Goal: Information Seeking & Learning: Learn about a topic

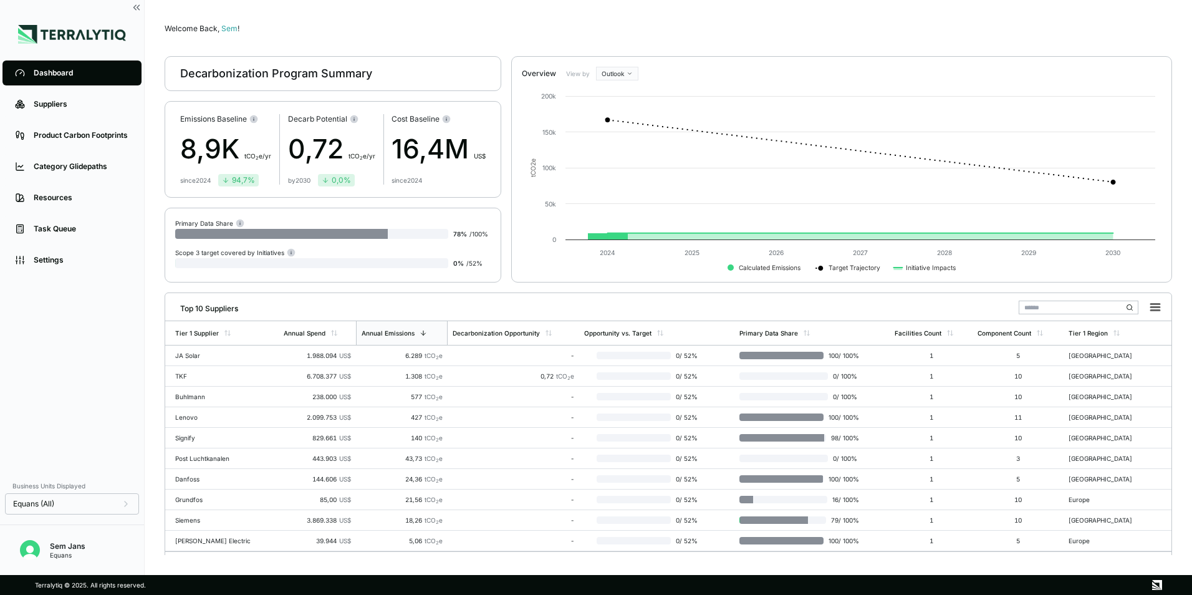
click at [48, 77] on div "Dashboard" at bounding box center [81, 73] width 95 height 10
click at [63, 105] on div "Suppliers" at bounding box center [81, 104] width 95 height 10
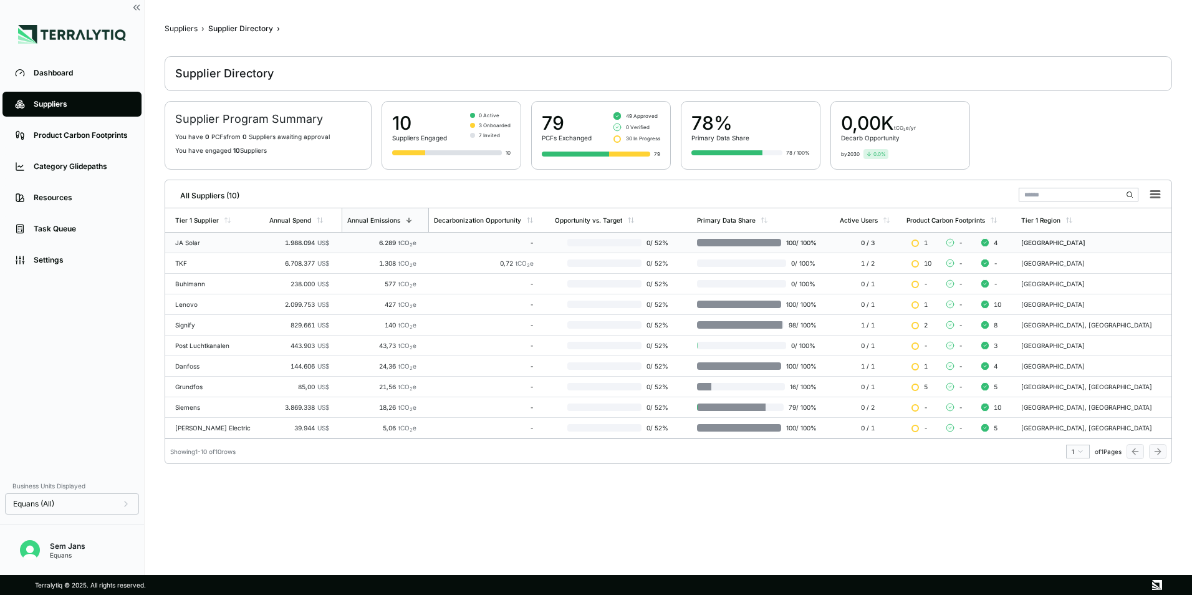
click at [188, 238] on td "JA Solar" at bounding box center [214, 243] width 99 height 21
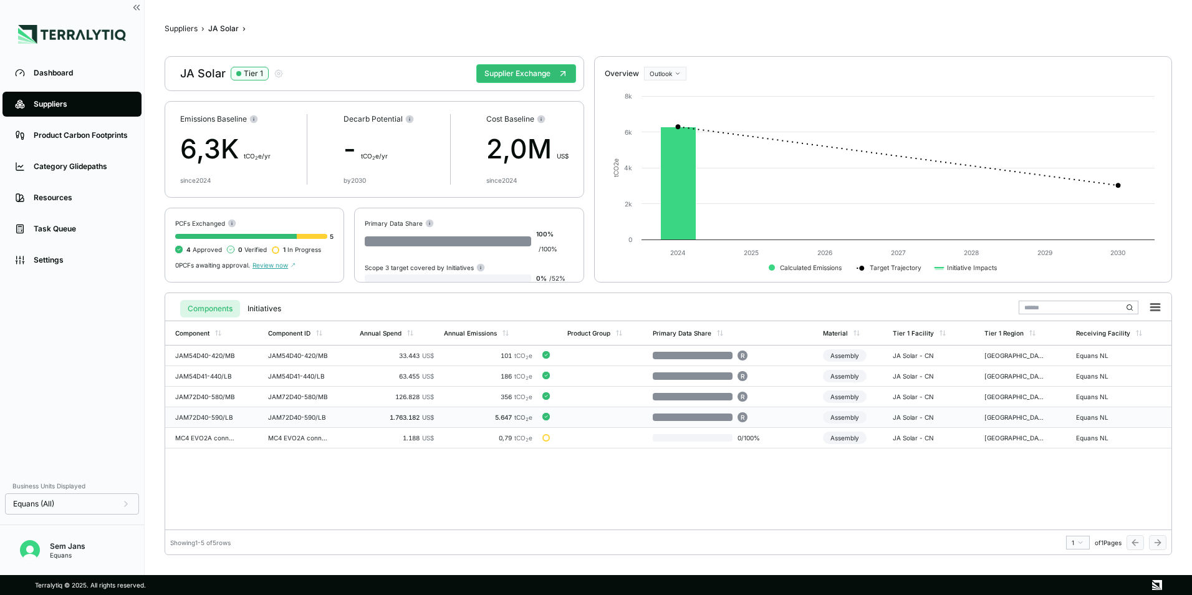
click at [347, 418] on td "JAM72D40-590/LB" at bounding box center [309, 417] width 92 height 21
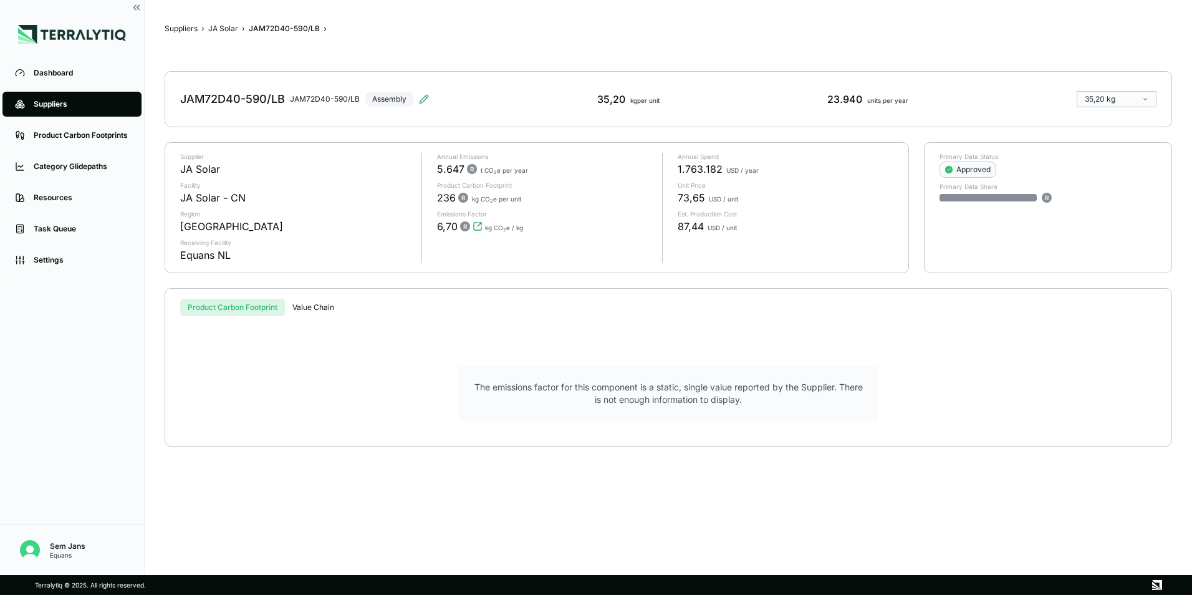
click at [312, 305] on button "Value Chain" at bounding box center [313, 307] width 57 height 17
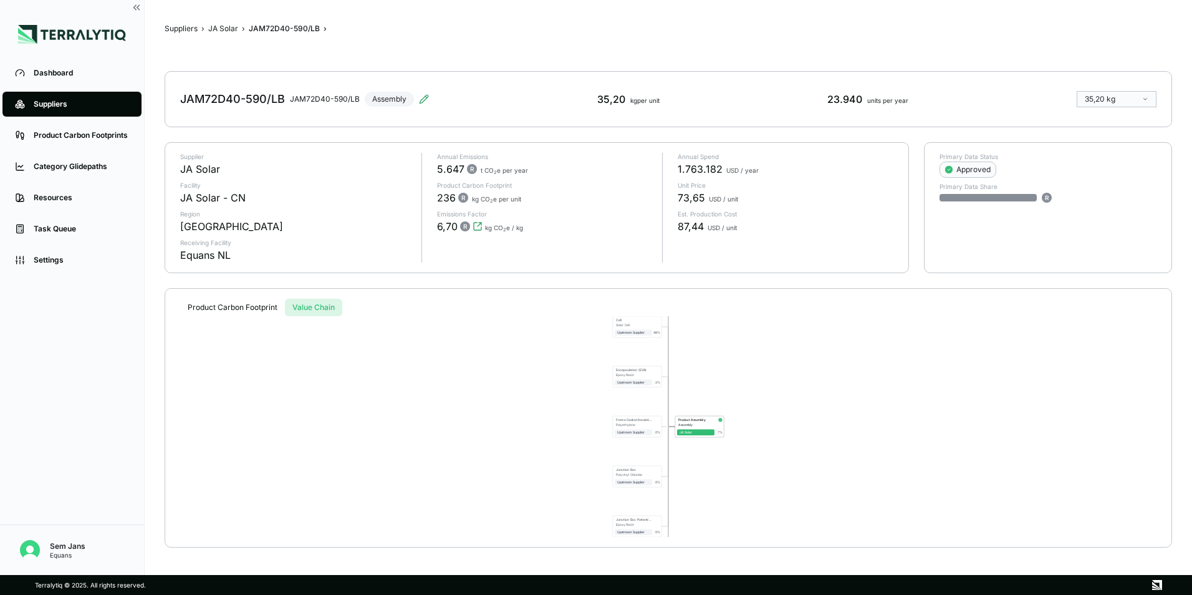
click at [260, 308] on button "Product Carbon Footprint" at bounding box center [232, 307] width 105 height 17
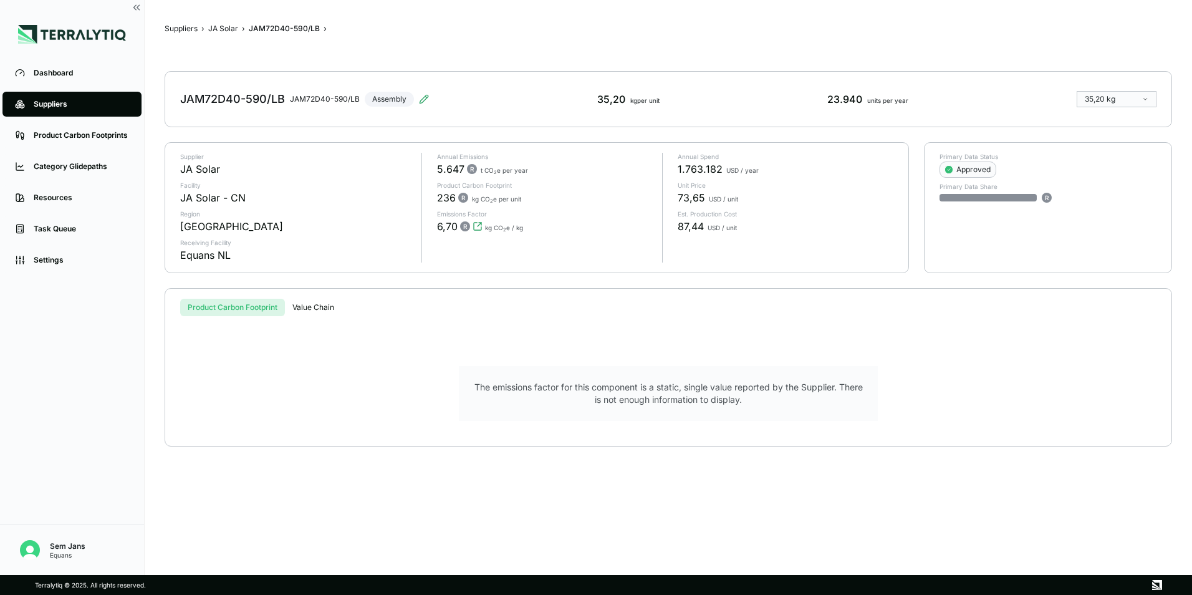
click at [302, 307] on button "Value Chain" at bounding box center [313, 307] width 57 height 17
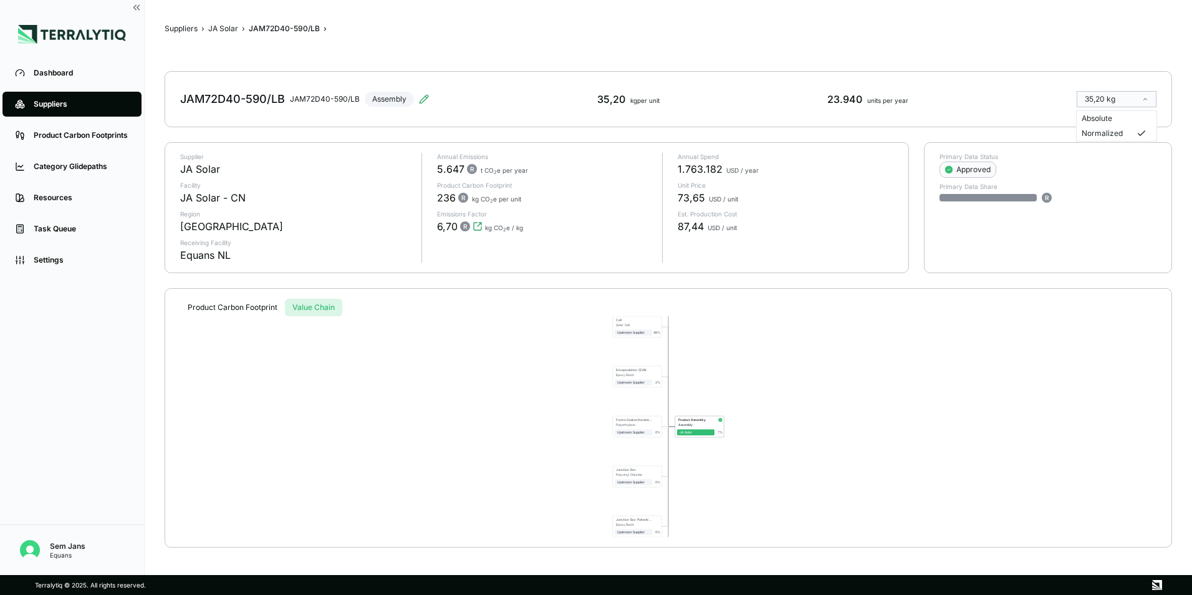
click at [1125, 97] on html "Dashboard Suppliers Product Carbon Footprints Category Glidepaths Resources Tas…" at bounding box center [596, 297] width 1192 height 595
click at [315, 27] on div "JAM72D40-590/LB" at bounding box center [284, 29] width 71 height 10
click at [425, 98] on icon at bounding box center [424, 99] width 8 height 8
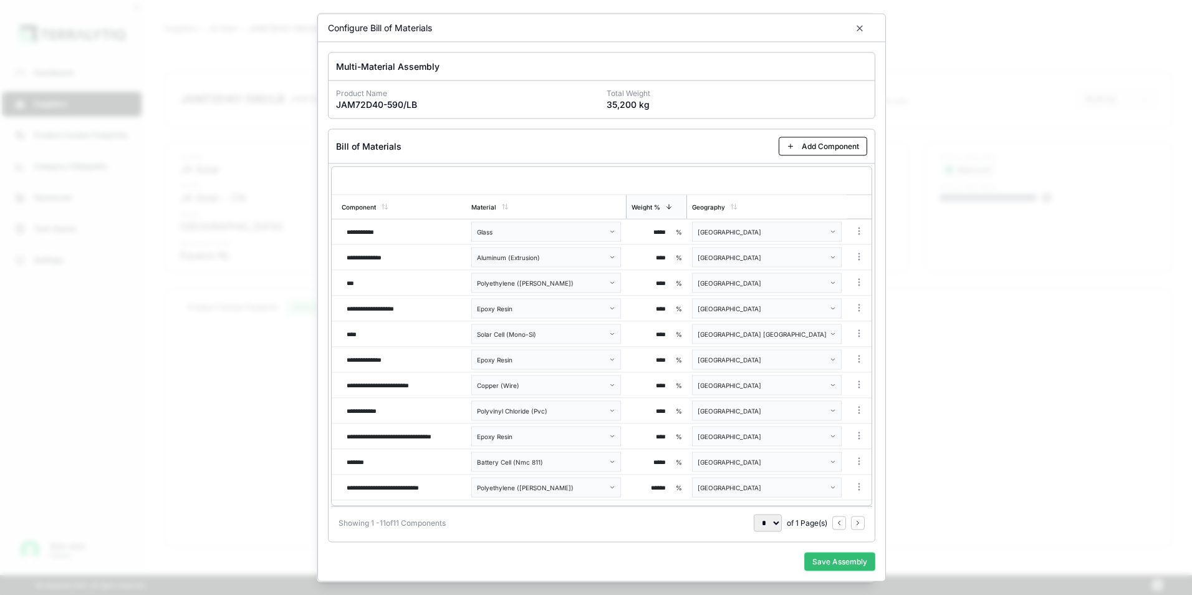
click at [869, 24] on div "Configure Bill of Materials" at bounding box center [601, 28] width 567 height 28
click at [862, 27] on icon "button" at bounding box center [860, 29] width 10 height 10
